Goal: Task Accomplishment & Management: Complete application form

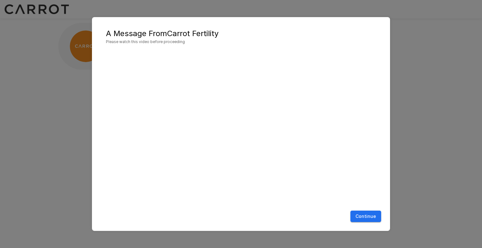
drag, startPoint x: 454, startPoint y: 36, endPoint x: 456, endPoint y: 40, distance: 4.1
click at [456, 40] on div "A Message From Carrot Fertility Please watch this video before proceeding Conti…" at bounding box center [241, 124] width 482 height 248
click at [367, 216] on button "Continue" at bounding box center [366, 217] width 31 height 12
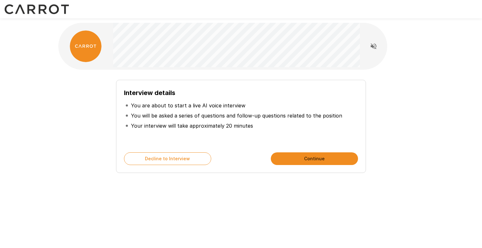
click at [325, 157] on button "Continue" at bounding box center [314, 159] width 87 height 13
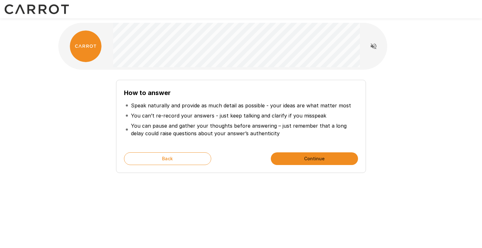
click at [313, 158] on button "Continue" at bounding box center [314, 159] width 87 height 13
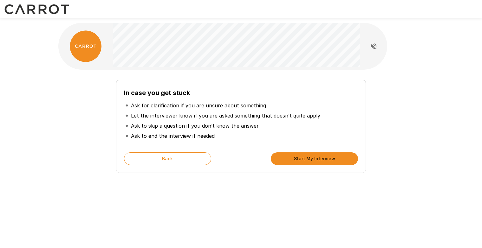
click at [325, 159] on button "Start My Interview" at bounding box center [314, 159] width 87 height 13
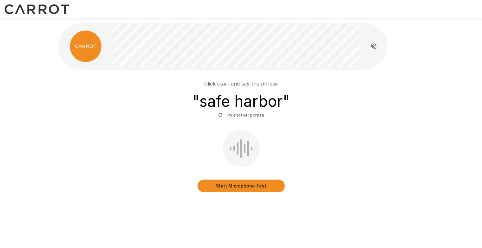
click at [253, 186] on button "Start Microphone Test" at bounding box center [241, 186] width 87 height 13
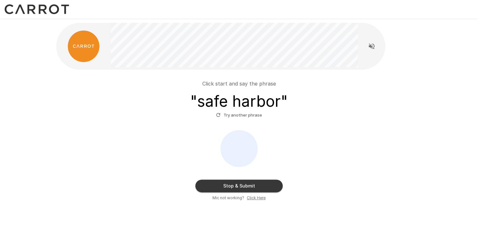
click at [250, 185] on button "Stop & Submit" at bounding box center [238, 186] width 87 height 13
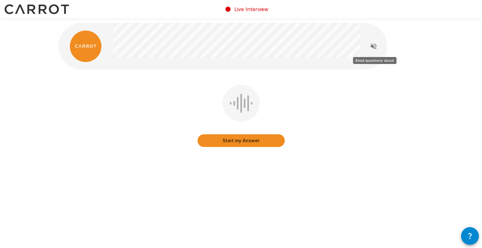
click at [375, 46] on icon "Read questions aloud" at bounding box center [374, 47] width 8 height 8
click at [247, 142] on button "Start my Answer" at bounding box center [241, 141] width 87 height 13
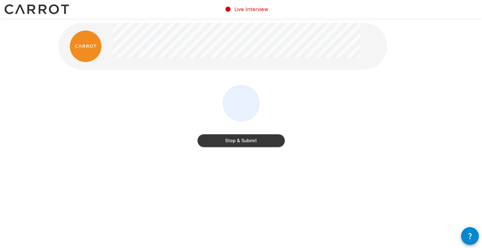
click at [249, 138] on button "Stop & Submit" at bounding box center [241, 141] width 87 height 13
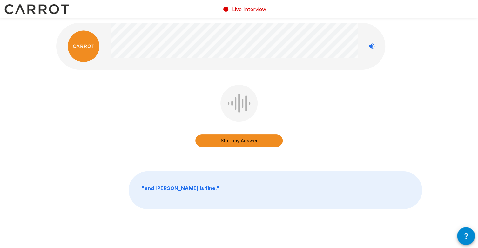
click at [242, 140] on button "Start my Answer" at bounding box center [238, 141] width 87 height 13
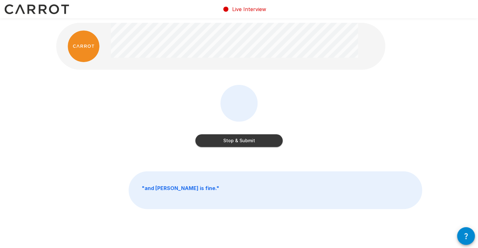
click at [253, 140] on button "Stop & Submit" at bounding box center [238, 141] width 87 height 13
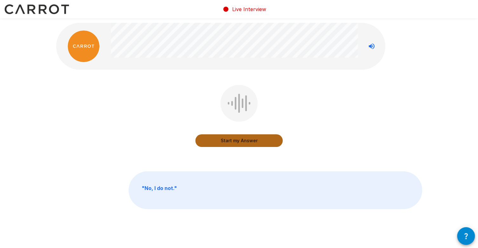
click at [245, 141] on button "Start my Answer" at bounding box center [238, 141] width 87 height 13
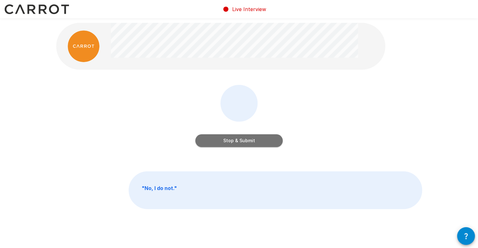
click at [240, 139] on button "Stop & Submit" at bounding box center [238, 141] width 87 height 13
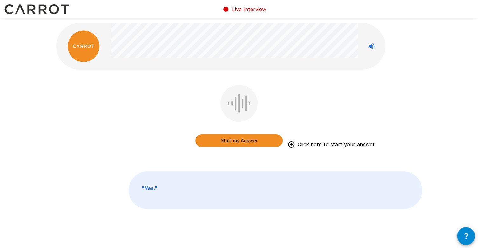
click at [249, 140] on button "Start my Answer" at bounding box center [238, 141] width 87 height 13
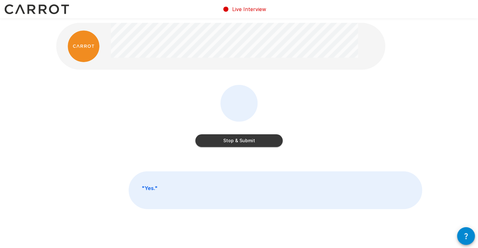
click at [238, 141] on button "Stop & Submit" at bounding box center [238, 141] width 87 height 13
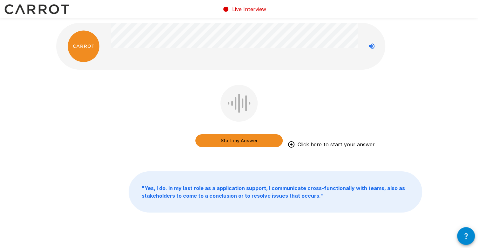
click at [243, 141] on button "Start my Answer" at bounding box center [238, 141] width 87 height 13
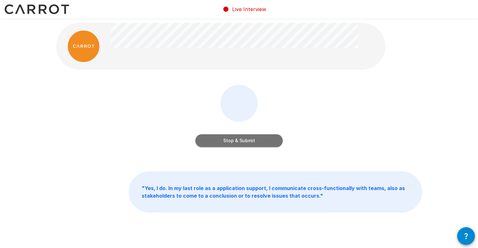
click at [240, 137] on button "Stop & Submit" at bounding box center [238, 141] width 87 height 13
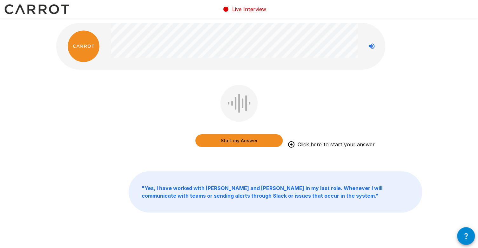
click at [247, 138] on button "Start my Answer" at bounding box center [238, 141] width 87 height 13
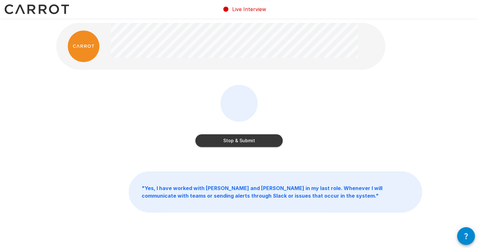
click at [237, 139] on button "Stop & Submit" at bounding box center [238, 141] width 87 height 13
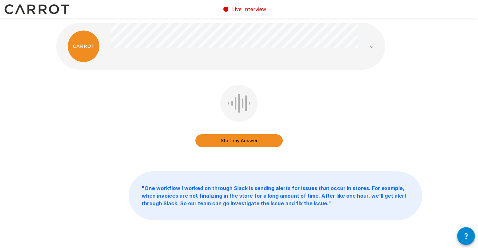
click at [254, 141] on button "Start my Answer" at bounding box center [238, 141] width 87 height 13
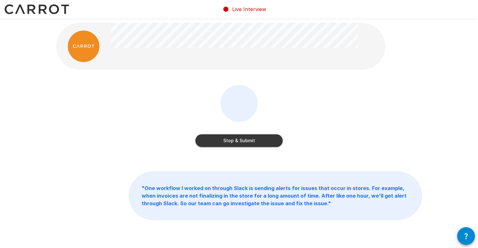
click at [248, 141] on button "Stop & Submit" at bounding box center [238, 141] width 87 height 13
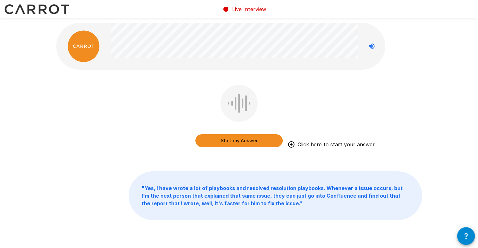
click at [242, 137] on button "Start my Answer" at bounding box center [238, 141] width 87 height 13
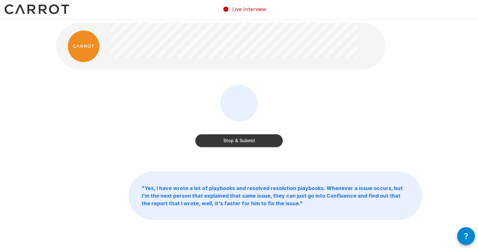
click at [240, 140] on button "Stop & Submit" at bounding box center [238, 141] width 87 height 13
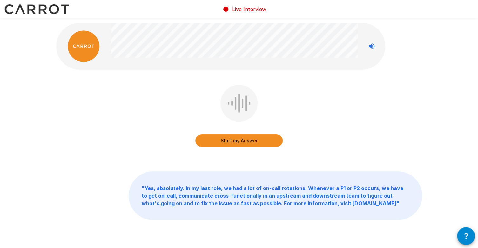
click at [243, 139] on button "Start my Answer" at bounding box center [238, 141] width 87 height 13
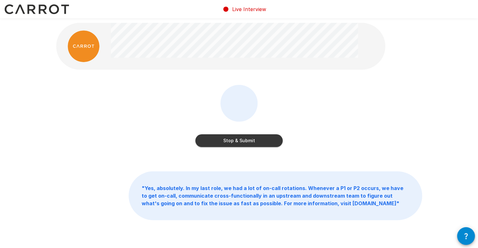
click at [246, 142] on button "Stop & Submit" at bounding box center [238, 141] width 87 height 13
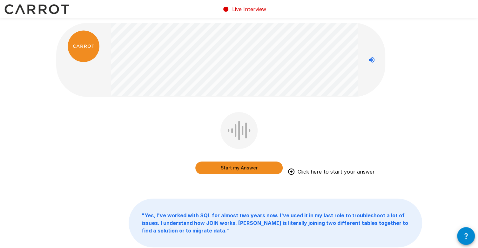
click at [242, 170] on button "Start my Answer" at bounding box center [238, 168] width 87 height 13
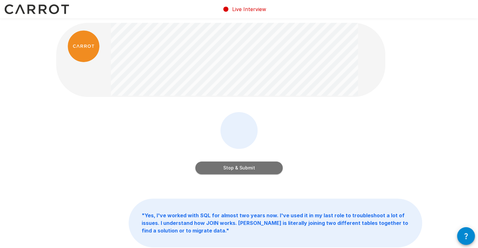
click at [239, 166] on button "Stop & Submit" at bounding box center [238, 168] width 87 height 13
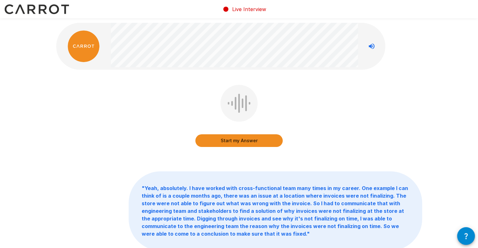
click at [244, 141] on button "Start my Answer" at bounding box center [238, 141] width 87 height 13
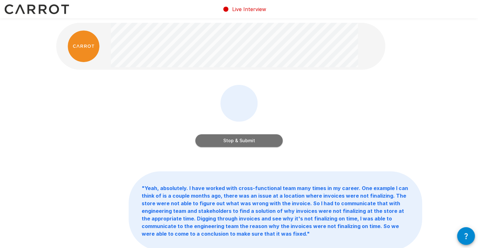
click at [255, 135] on button "Stop & Submit" at bounding box center [238, 141] width 87 height 13
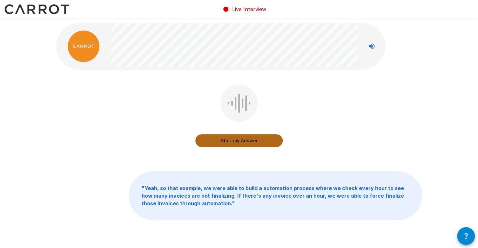
click at [246, 142] on button "Start my Answer" at bounding box center [238, 141] width 87 height 13
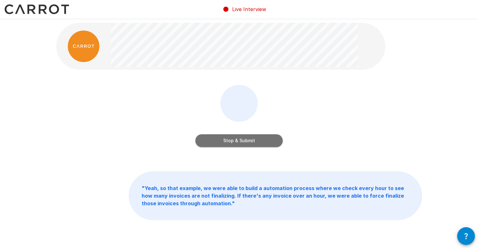
click at [234, 140] on button "Stop & Submit" at bounding box center [238, 141] width 87 height 13
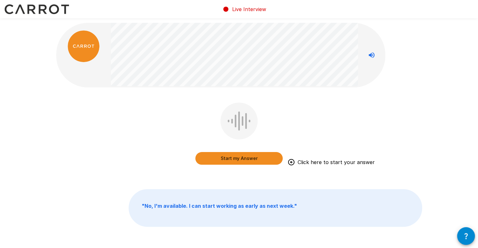
click at [242, 159] on button "Start my Answer" at bounding box center [238, 158] width 87 height 13
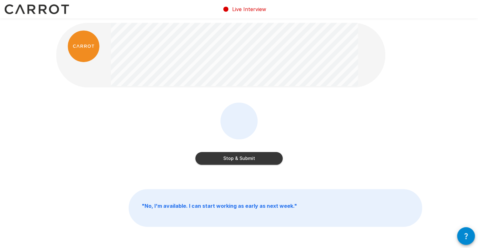
click at [244, 158] on button "Stop & Submit" at bounding box center [238, 158] width 87 height 13
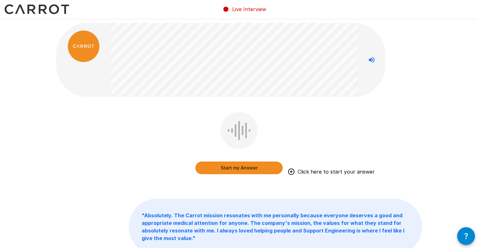
click at [245, 167] on button "Start my Answer" at bounding box center [238, 168] width 87 height 13
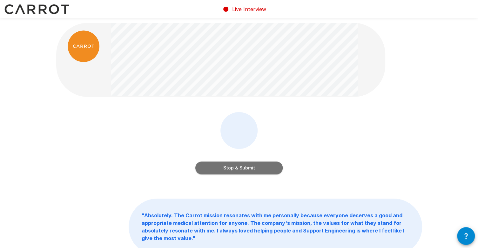
click at [269, 172] on button "Stop & Submit" at bounding box center [238, 168] width 87 height 13
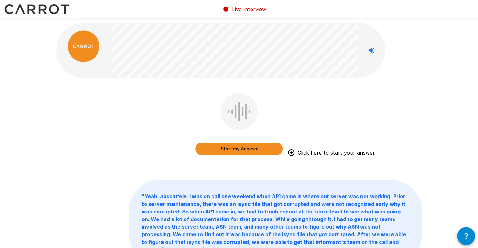
click at [230, 151] on button "Start my Answer" at bounding box center [238, 149] width 87 height 13
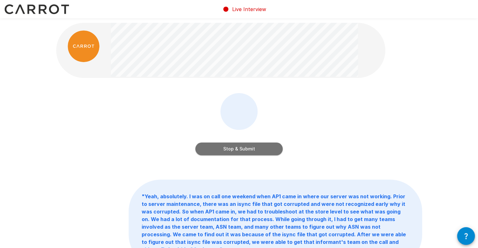
click at [261, 149] on button "Stop & Submit" at bounding box center [238, 149] width 87 height 13
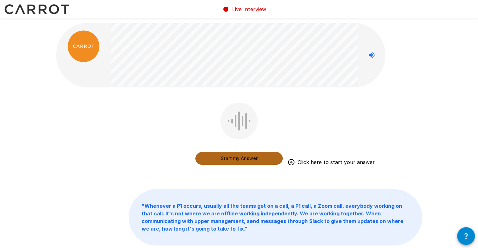
click at [243, 160] on button "Start my Answer" at bounding box center [238, 158] width 87 height 13
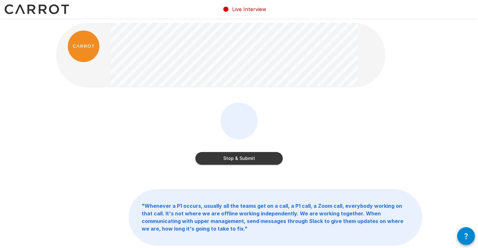
click at [242, 156] on button "Stop & Submit" at bounding box center [238, 158] width 87 height 13
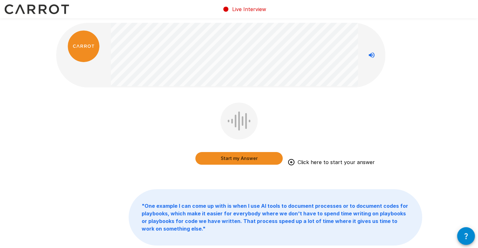
click at [247, 157] on button "Start my Answer" at bounding box center [238, 158] width 87 height 13
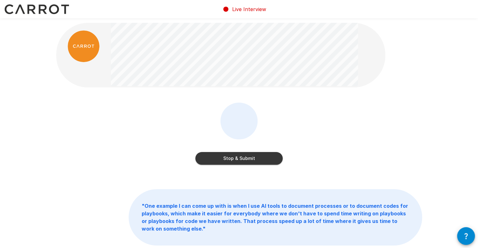
click at [236, 157] on button "Stop & Submit" at bounding box center [238, 158] width 87 height 13
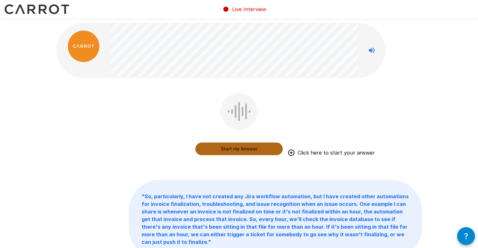
click at [256, 149] on button "Start my Answer" at bounding box center [238, 149] width 87 height 13
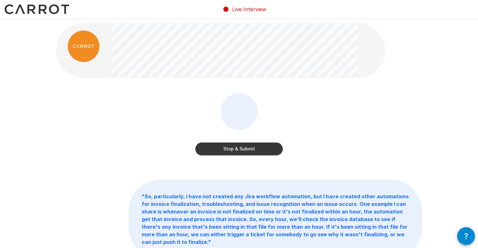
click at [238, 148] on button "Stop & Submit" at bounding box center [238, 149] width 87 height 13
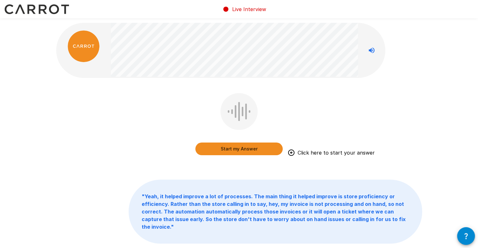
click at [253, 149] on button "Start my Answer" at bounding box center [238, 149] width 87 height 13
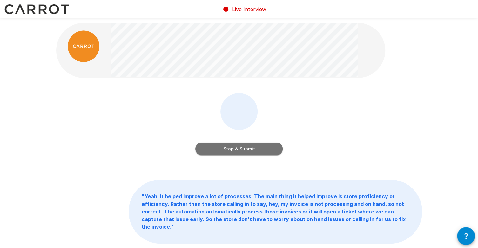
click at [260, 151] on button "Stop & Submit" at bounding box center [238, 149] width 87 height 13
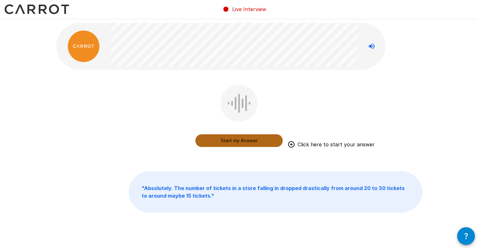
click at [253, 140] on button "Start my Answer" at bounding box center [238, 141] width 87 height 13
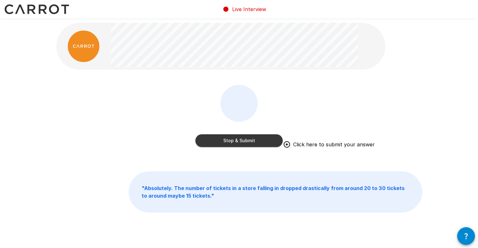
click at [241, 140] on button "Stop & Submit" at bounding box center [238, 141] width 87 height 13
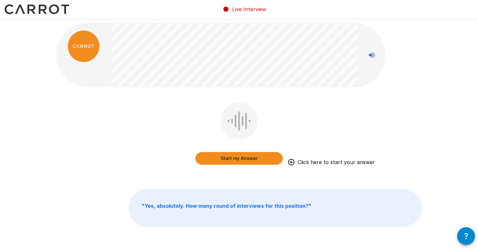
click at [249, 159] on button "Start my Answer" at bounding box center [238, 158] width 87 height 13
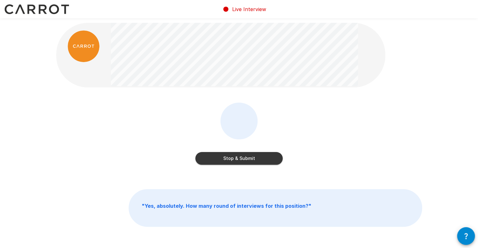
click at [239, 157] on button "Stop & Submit" at bounding box center [238, 158] width 87 height 13
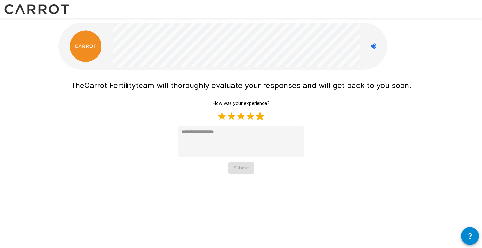
click at [263, 117] on label "5 Stars" at bounding box center [260, 117] width 10 height 10
type textarea "*"
click at [240, 168] on button "Submit" at bounding box center [241, 168] width 26 height 12
